Goal: Task Accomplishment & Management: Complete application form

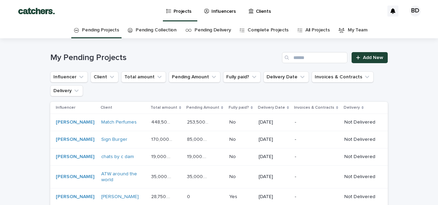
click at [216, 14] on p "Influencers" at bounding box center [224, 7] width 24 height 14
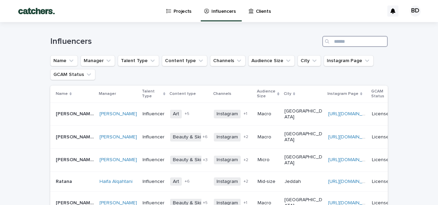
click at [364, 43] on input "Search" at bounding box center [354, 41] width 65 height 11
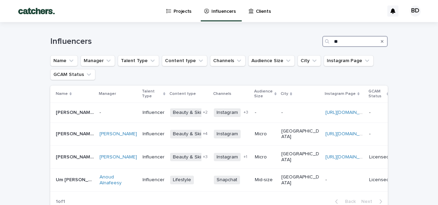
type input "*"
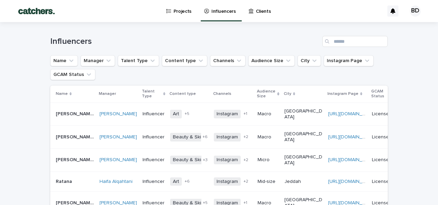
click at [212, 11] on p "Influencers" at bounding box center [224, 7] width 24 height 14
click at [190, 11] on div "Projects" at bounding box center [180, 7] width 29 height 14
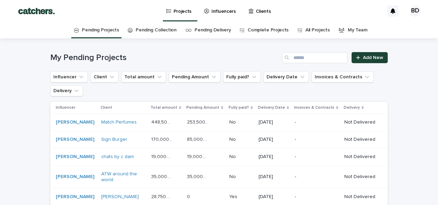
click at [207, 12] on icon at bounding box center [206, 11] width 5 height 5
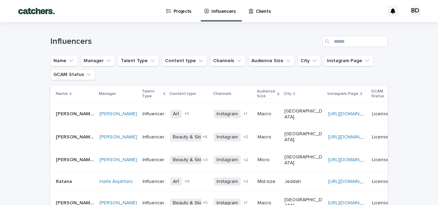
click at [179, 8] on p "Projects" at bounding box center [183, 7] width 18 height 14
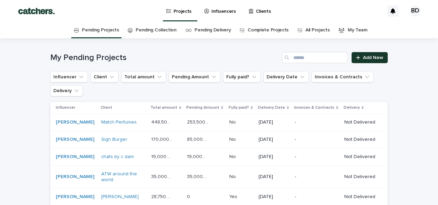
click at [380, 57] on span "Add New" at bounding box center [373, 57] width 20 height 5
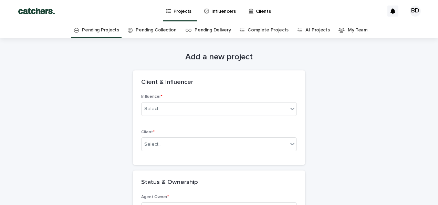
click at [99, 29] on link "Pending Projects" at bounding box center [100, 30] width 37 height 16
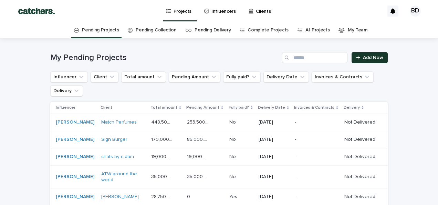
click at [365, 57] on span "Add New" at bounding box center [373, 57] width 20 height 5
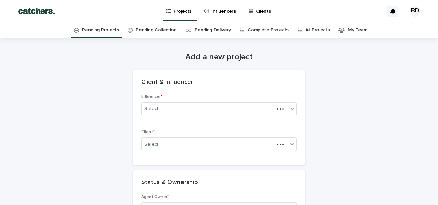
scroll to position [22, 0]
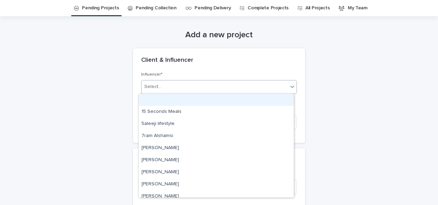
click at [233, 87] on div "Select..." at bounding box center [215, 86] width 146 height 11
type input "****"
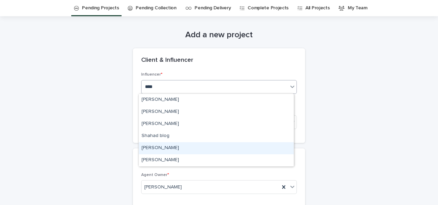
click at [219, 153] on div "[PERSON_NAME]" at bounding box center [216, 148] width 155 height 12
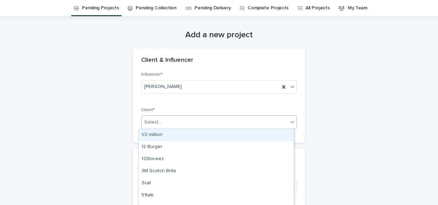
click at [204, 125] on div "Select..." at bounding box center [215, 121] width 146 height 11
type input "***"
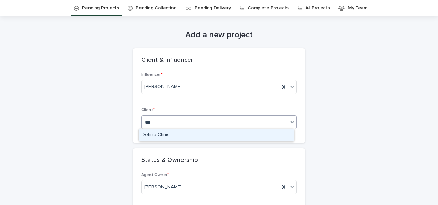
click at [204, 133] on div "Define Clinic" at bounding box center [216, 135] width 155 height 12
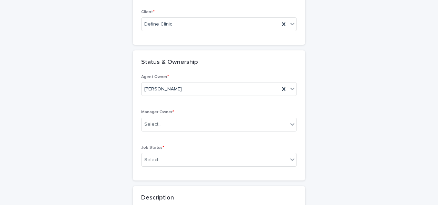
scroll to position [132, 0]
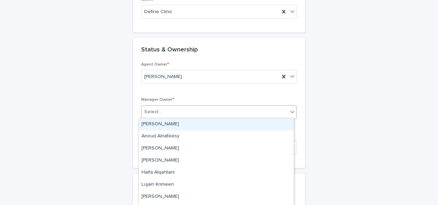
click at [277, 107] on div "Select..." at bounding box center [215, 111] width 146 height 11
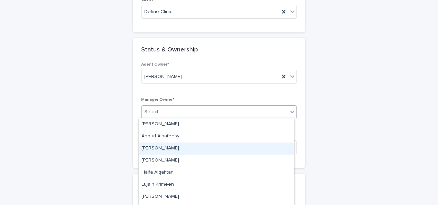
click at [258, 146] on div "[PERSON_NAME]" at bounding box center [216, 148] width 155 height 12
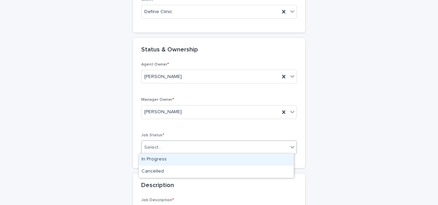
click at [258, 146] on div "Select..." at bounding box center [215, 147] width 146 height 11
click at [255, 160] on div "In Progress" at bounding box center [216, 159] width 155 height 12
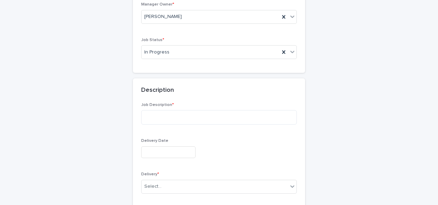
scroll to position [229, 0]
click at [250, 115] on textarea at bounding box center [219, 116] width 156 height 14
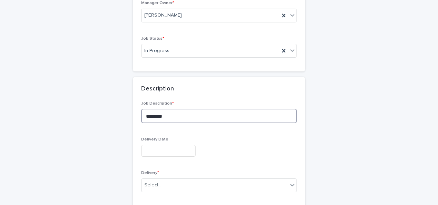
type textarea "********"
click at [224, 150] on div at bounding box center [219, 151] width 156 height 12
click at [189, 146] on input "text" at bounding box center [168, 151] width 54 height 12
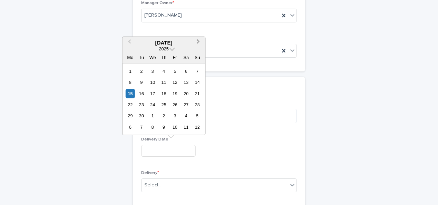
click at [198, 42] on span "Next Month" at bounding box center [198, 42] width 0 height 9
click at [156, 70] on div "1" at bounding box center [152, 70] width 9 height 9
type input "**********"
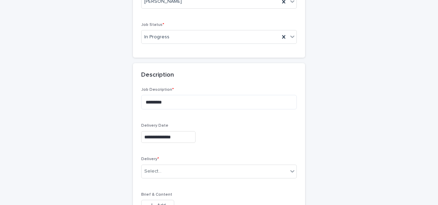
scroll to position [256, 0]
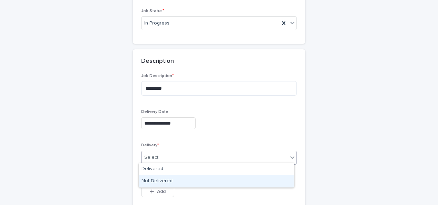
drag, startPoint x: 248, startPoint y: 158, endPoint x: 237, endPoint y: 177, distance: 22.4
click at [237, 177] on body "**********" at bounding box center [219, 102] width 438 height 205
click at [237, 177] on div "Not Delivered" at bounding box center [216, 181] width 155 height 12
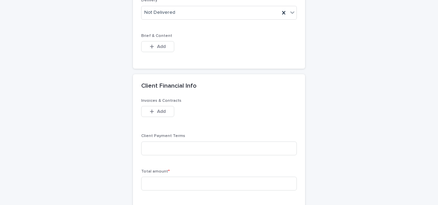
scroll to position [422, 0]
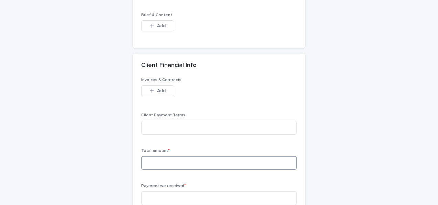
click at [176, 164] on input at bounding box center [219, 163] width 156 height 14
type input "******"
click at [370, 150] on div "**********" at bounding box center [219, 106] width 338 height 979
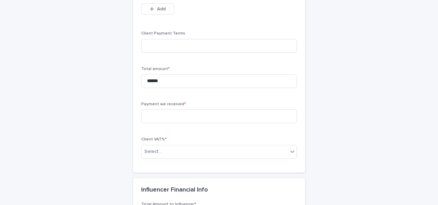
scroll to position [504, 0]
click at [201, 111] on input at bounding box center [219, 115] width 156 height 14
type input "*"
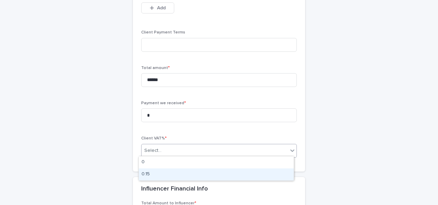
drag, startPoint x: 195, startPoint y: 149, endPoint x: 195, endPoint y: 167, distance: 18.3
click at [195, 170] on body "**********" at bounding box center [219, 102] width 438 height 205
click at [195, 170] on div "0.15" at bounding box center [216, 174] width 155 height 12
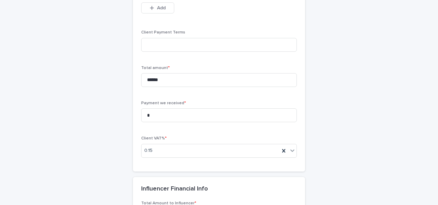
click at [349, 117] on div "**********" at bounding box center [219, 23] width 338 height 979
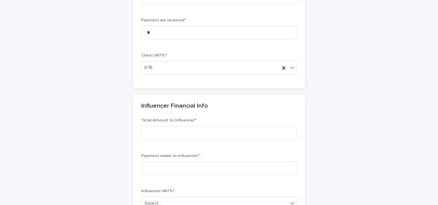
scroll to position [601, 0]
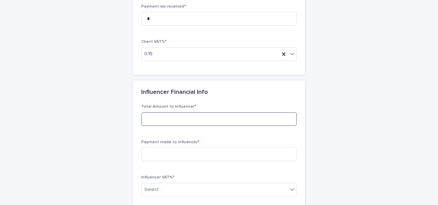
click at [258, 116] on input at bounding box center [219, 119] width 156 height 14
type input "******"
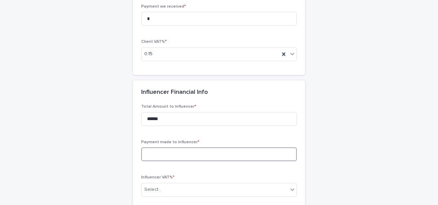
click at [212, 149] on input at bounding box center [219, 154] width 156 height 14
type input "*"
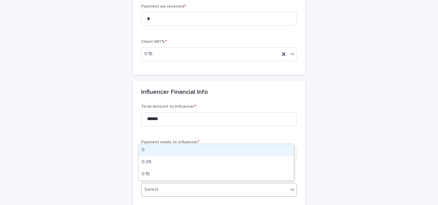
click at [226, 177] on body "**********" at bounding box center [219, 102] width 438 height 205
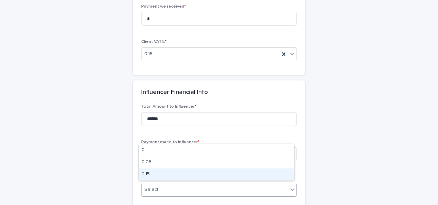
click at [226, 177] on div "0.15" at bounding box center [216, 174] width 155 height 12
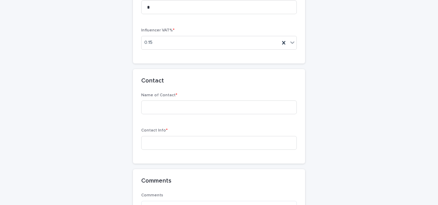
scroll to position [752, 0]
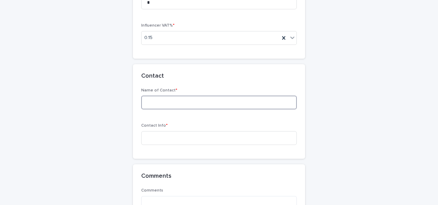
click at [265, 99] on input at bounding box center [219, 102] width 156 height 14
type input "**********"
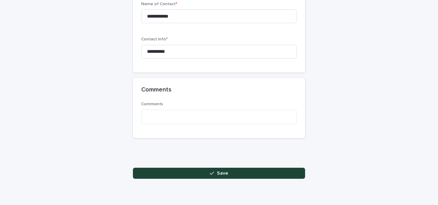
scroll to position [863, 0]
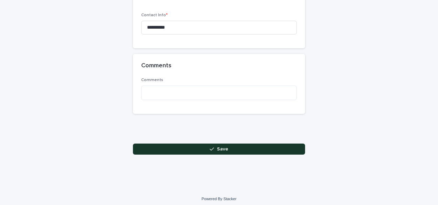
click at [217, 148] on span "Save" at bounding box center [222, 148] width 11 height 5
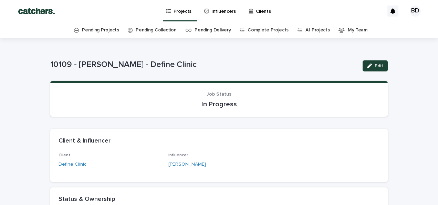
click at [105, 29] on link "Pending Projects" at bounding box center [100, 30] width 37 height 16
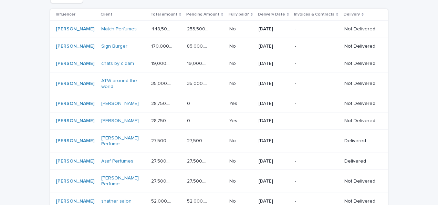
scroll to position [92, 0]
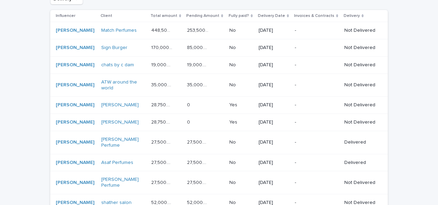
drag, startPoint x: 420, startPoint y: 76, endPoint x: 437, endPoint y: 67, distance: 18.8
click at [437, 67] on div "Projects Influencers Clients BD Pending Projects Pending Collection Pending Del…" at bounding box center [219, 102] width 438 height 205
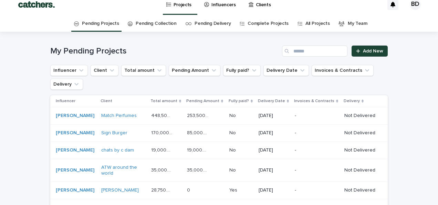
scroll to position [0, 0]
